Goal: Information Seeking & Learning: Learn about a topic

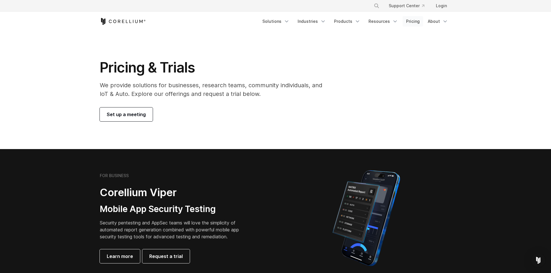
click at [407, 20] on link "Pricing" at bounding box center [413, 21] width 21 height 10
click at [414, 20] on link "Pricing" at bounding box center [413, 21] width 21 height 10
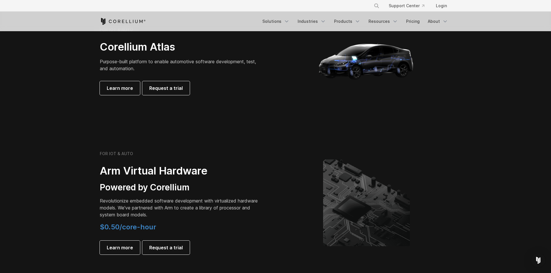
scroll to position [579, 0]
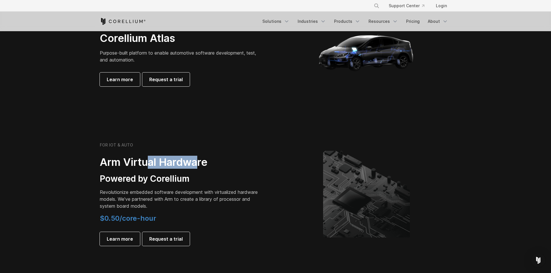
drag, startPoint x: 150, startPoint y: 157, endPoint x: 198, endPoint y: 160, distance: 47.9
click at [198, 160] on h2 "Arm Virtual Hardware" at bounding box center [181, 162] width 162 height 13
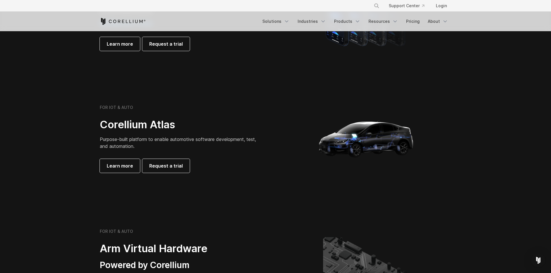
scroll to position [492, 0]
drag, startPoint x: 205, startPoint y: 143, endPoint x: 225, endPoint y: 142, distance: 20.3
click at [225, 142] on p "Purpose-built platform to enable automotive software development, test, and aut…" at bounding box center [181, 143] width 162 height 14
click at [225, 142] on span "Purpose-built platform to enable automotive software development, test, and aut…" at bounding box center [178, 143] width 156 height 13
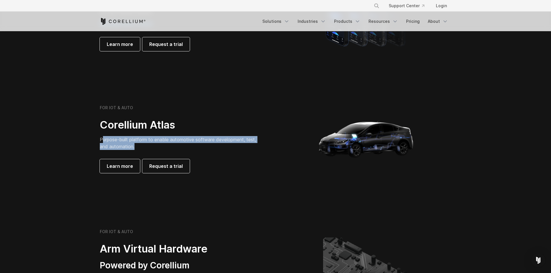
drag, startPoint x: 144, startPoint y: 147, endPoint x: 104, endPoint y: 139, distance: 41.0
click at [104, 139] on p "Purpose-built platform to enable automotive software development, test, and aut…" at bounding box center [181, 143] width 162 height 14
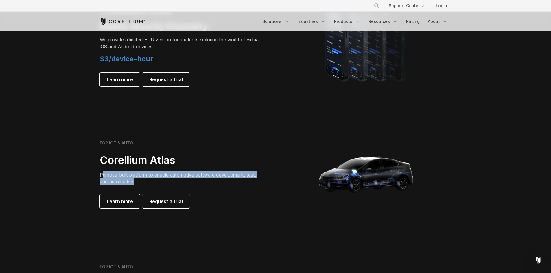
scroll to position [376, 0]
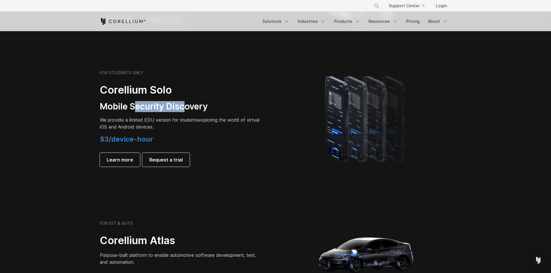
drag, startPoint x: 133, startPoint y: 108, endPoint x: 185, endPoint y: 109, distance: 51.5
click at [185, 109] on h3 "Mobile Security Discovery" at bounding box center [181, 106] width 162 height 11
drag, startPoint x: 137, startPoint y: 115, endPoint x: 129, endPoint y: 115, distance: 7.8
click at [129, 115] on div "FOR STUDENTS ONLY Corellium Solo Mobile Security Discovery We provide a limited…" at bounding box center [181, 118] width 162 height 97
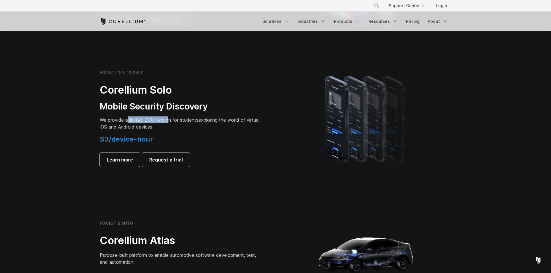
click at [128, 115] on div "FOR STUDENTS ONLY Corellium Solo Mobile Security Discovery We provide a limited…" at bounding box center [181, 118] width 162 height 97
drag, startPoint x: 135, startPoint y: 118, endPoint x: 202, endPoint y: 119, distance: 66.6
click at [202, 119] on p "We provide a limited EDU version for students exploring the world of virtual iO…" at bounding box center [181, 124] width 162 height 14
click at [181, 125] on p "We provide a limited EDU version for students exploring the world of virtual iO…" at bounding box center [181, 124] width 162 height 14
drag, startPoint x: 181, startPoint y: 126, endPoint x: 147, endPoint y: 119, distance: 34.4
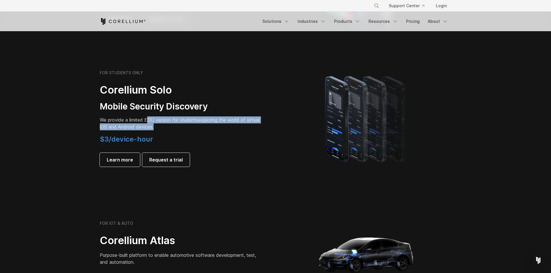
click at [147, 119] on p "We provide a limited EDU version for students exploring the world of virtual iO…" at bounding box center [181, 124] width 162 height 14
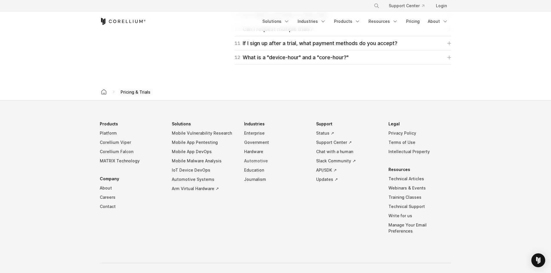
scroll to position [967, 0]
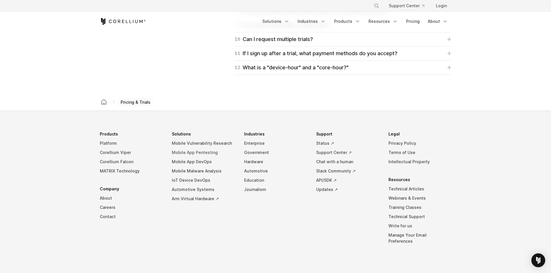
drag, startPoint x: 261, startPoint y: 146, endPoint x: 200, endPoint y: 153, distance: 61.7
click at [200, 153] on link "Mobile App Pentesting" at bounding box center [203, 152] width 63 height 9
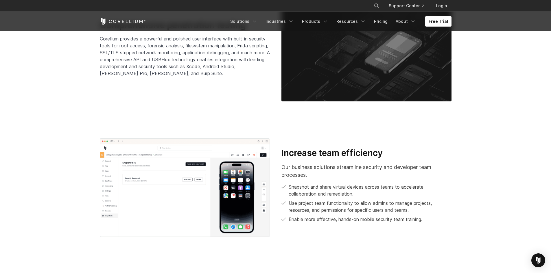
scroll to position [810, 0]
